Goal: Task Accomplishment & Management: Complete application form

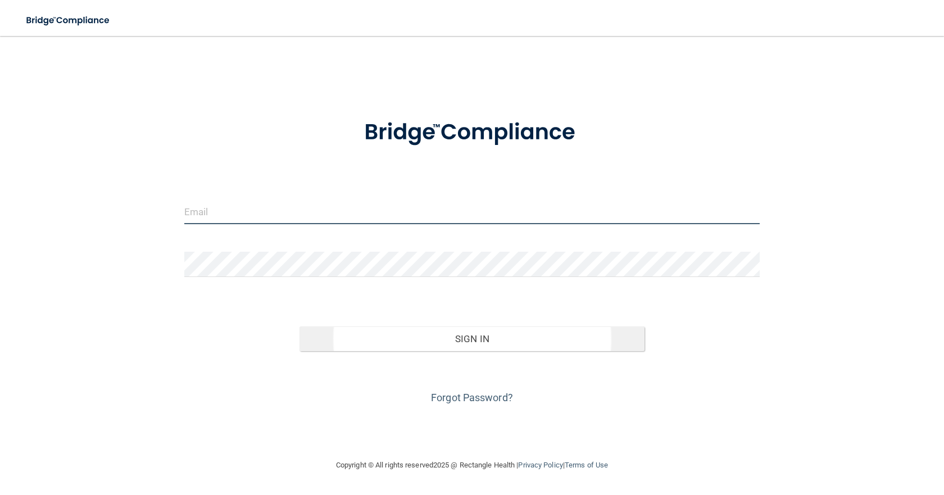
type input "[EMAIL_ADDRESS][DOMAIN_NAME]"
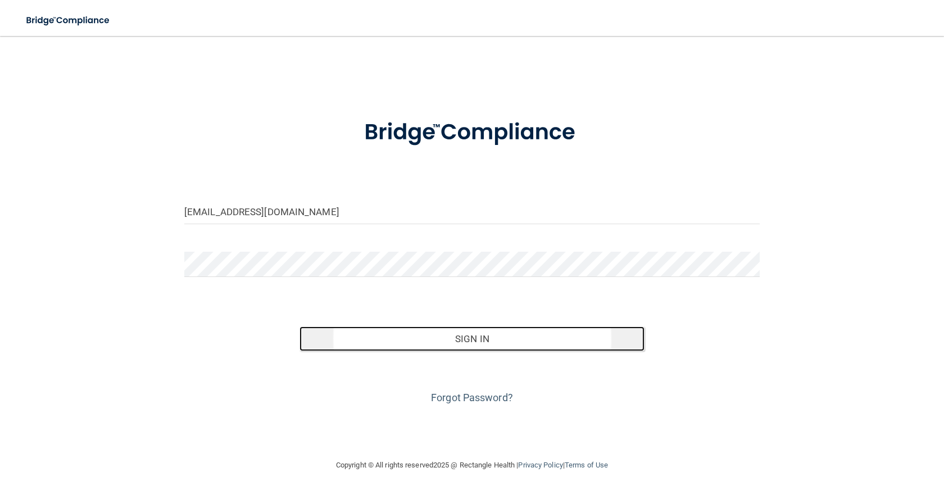
click at [459, 331] on button "Sign In" at bounding box center [471, 338] width 345 height 25
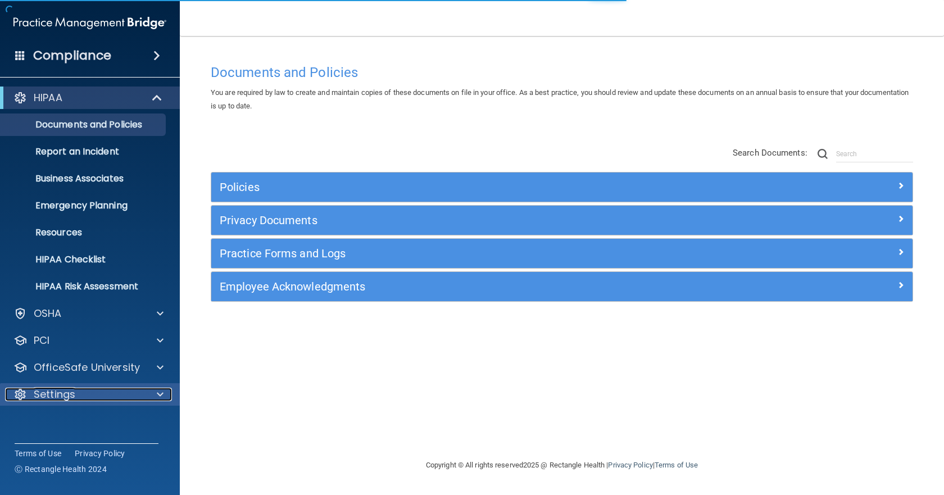
click at [69, 398] on p "Settings" at bounding box center [55, 394] width 42 height 13
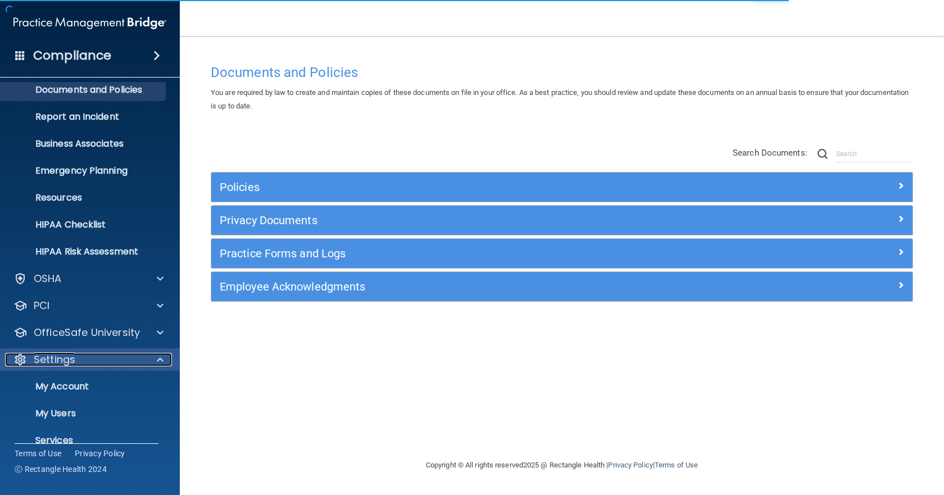
scroll to position [79, 0]
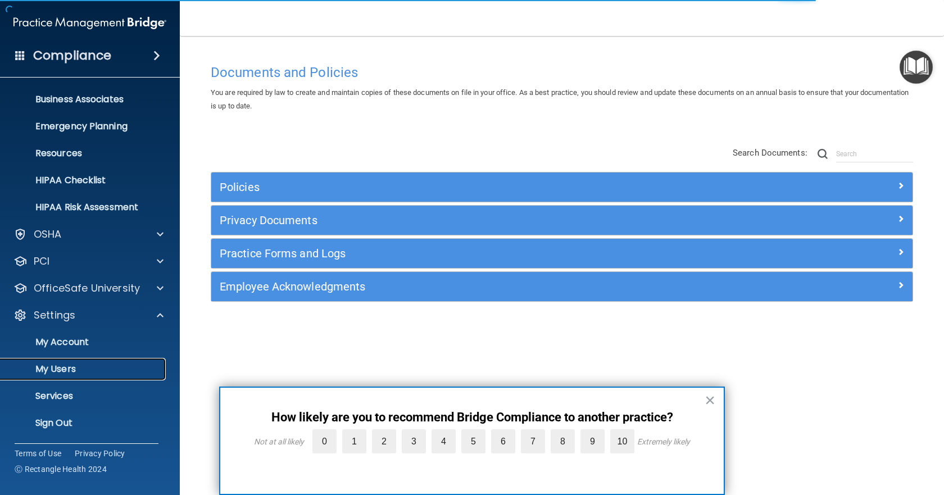
click at [79, 372] on p "My Users" at bounding box center [83, 369] width 153 height 11
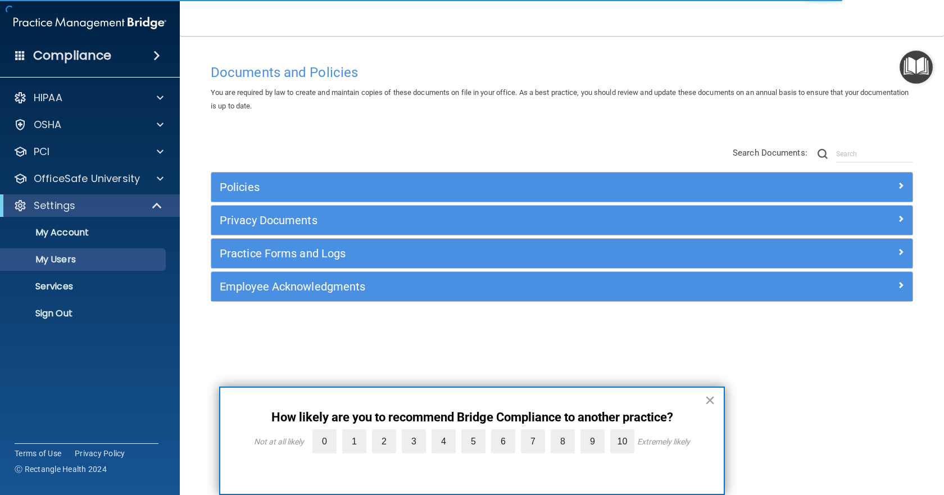
select select "20"
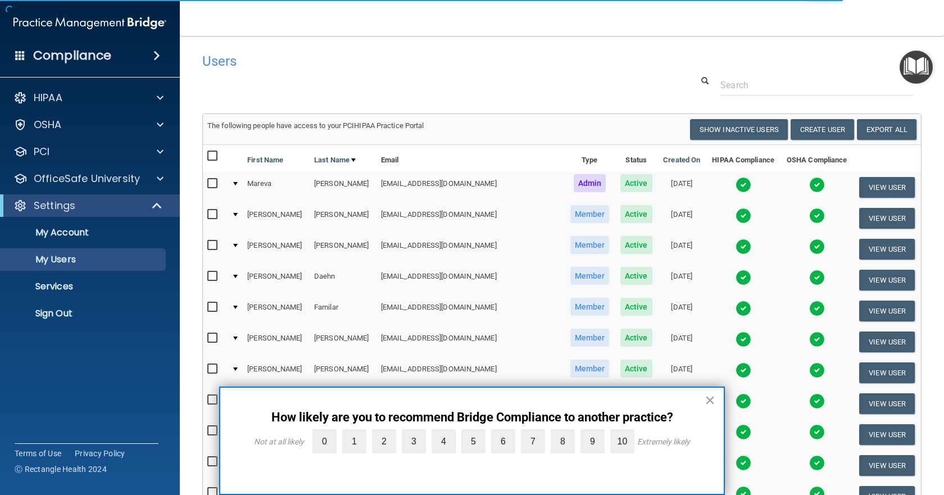
click at [710, 398] on button "×" at bounding box center [710, 400] width 11 height 18
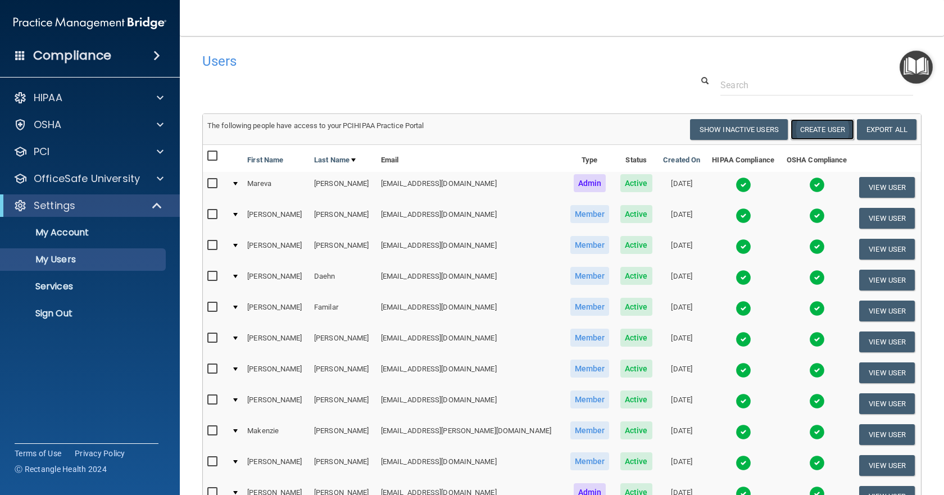
click at [811, 128] on button "Create User" at bounding box center [822, 129] width 63 height 21
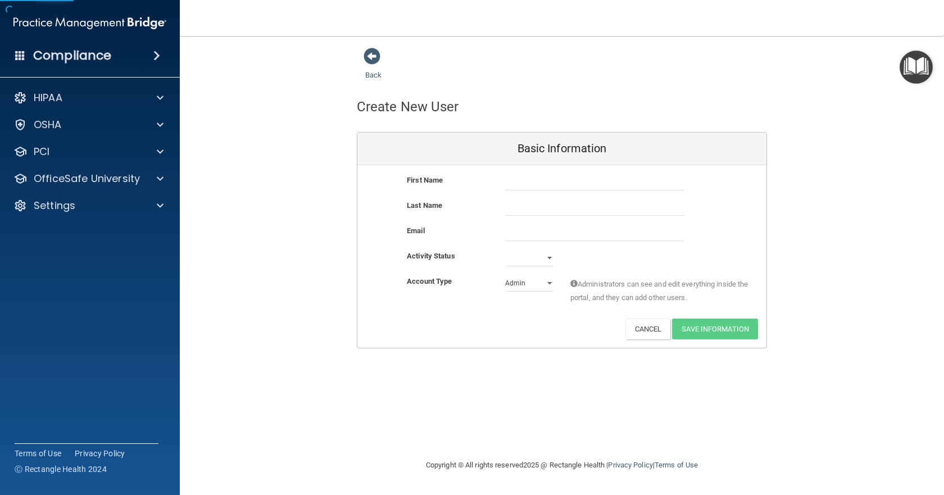
click at [492, 178] on div "First Name" at bounding box center [447, 180] width 98 height 13
click at [512, 182] on input "text" at bounding box center [594, 182] width 179 height 17
type input "[GEOGRAPHIC_DATA]"
type input "[PERSON_NAME]"
click at [534, 233] on input "email" at bounding box center [594, 232] width 179 height 17
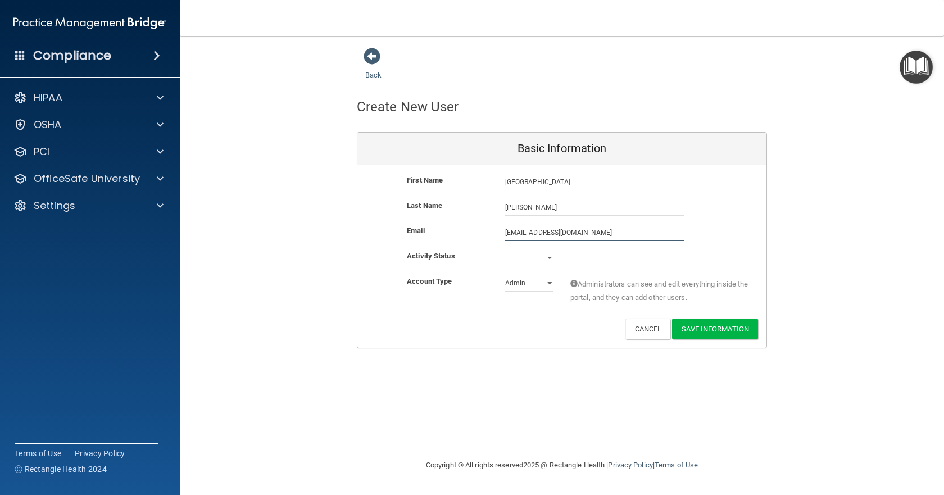
type input "[EMAIL_ADDRESS][DOMAIN_NAME]"
click at [540, 257] on select "Active Inactive" at bounding box center [529, 257] width 48 height 17
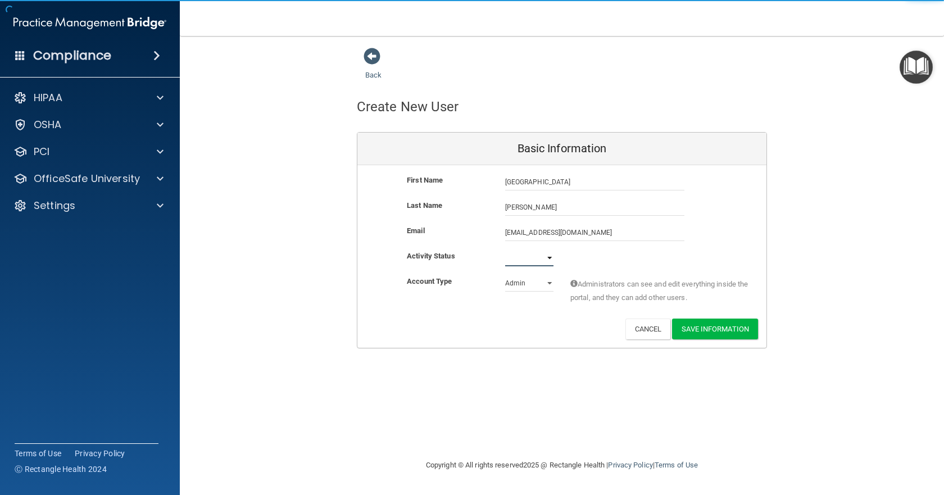
select select "active"
click at [505, 249] on select "Active Inactive" at bounding box center [529, 257] width 48 height 17
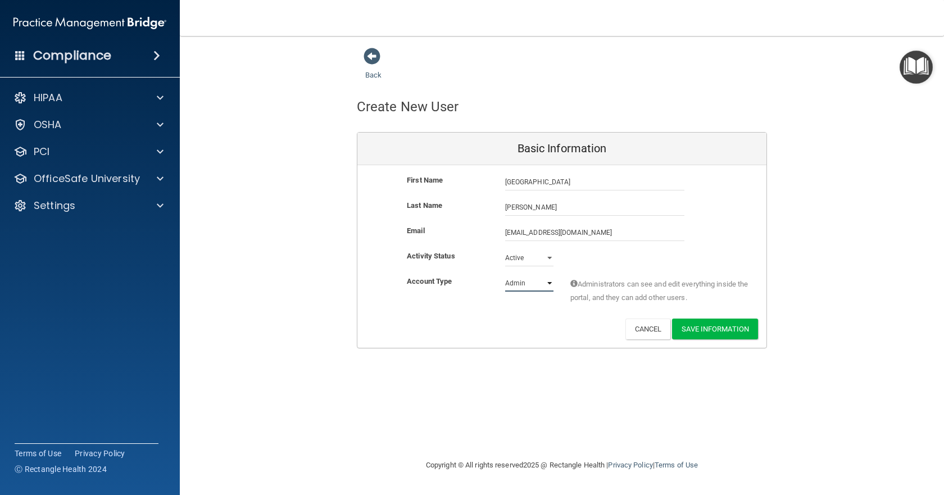
click at [530, 282] on select "Admin Member" at bounding box center [529, 283] width 48 height 17
select select "practice_member"
click at [505, 275] on select "Admin Member" at bounding box center [529, 283] width 48 height 17
click at [725, 328] on button "Save Information" at bounding box center [715, 329] width 86 height 21
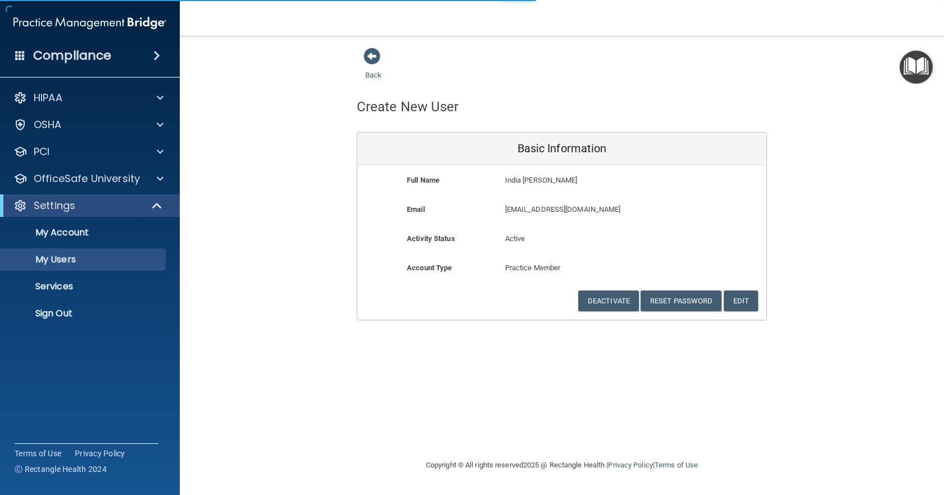
select select "20"
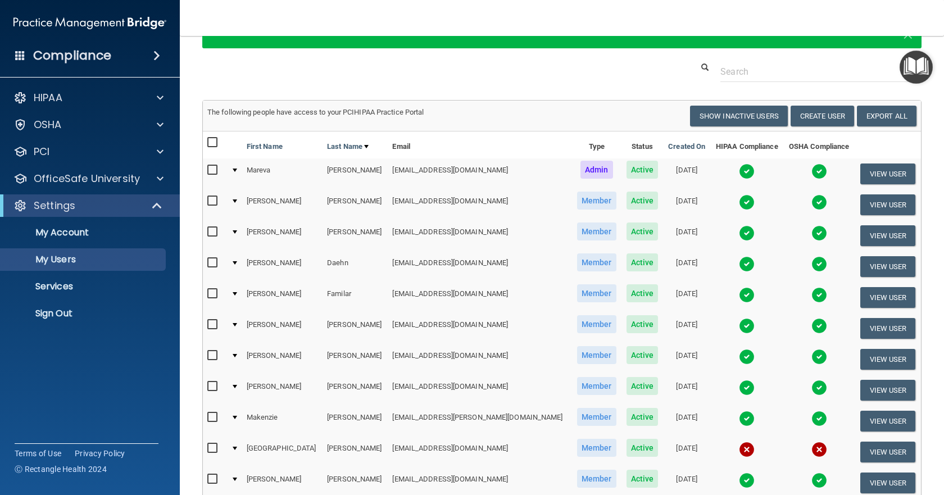
scroll to position [225, 0]
